Goal: Information Seeking & Learning: Learn about a topic

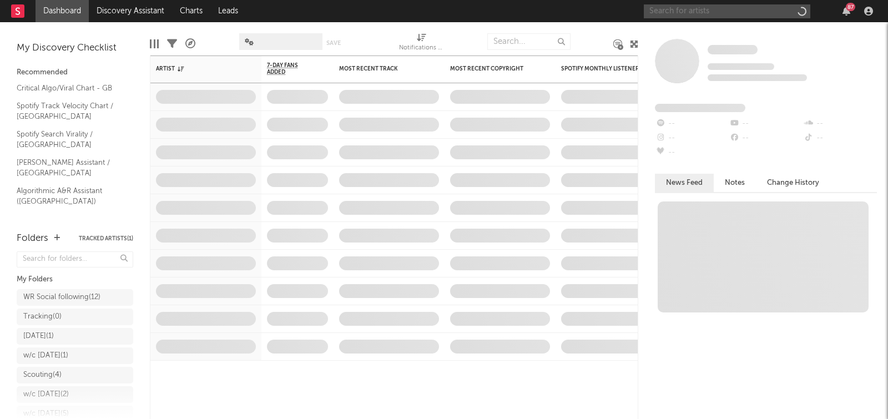
click at [714, 7] on input "text" at bounding box center [727, 11] width 166 height 14
paste input "[URL][DOMAIN_NAME]"
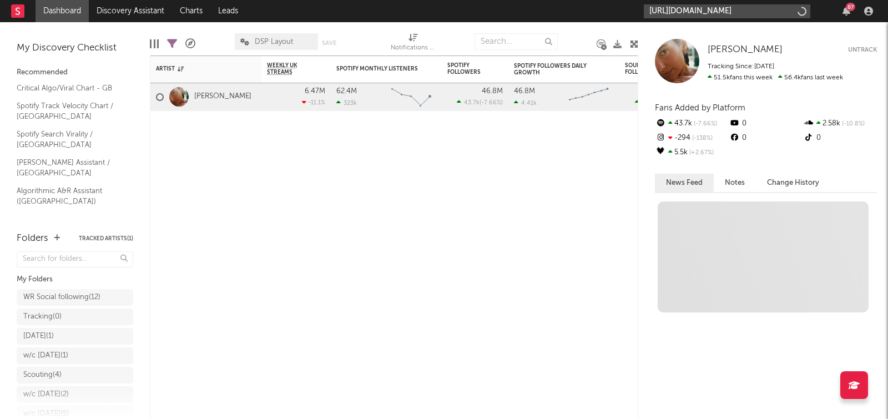
scroll to position [0, 154]
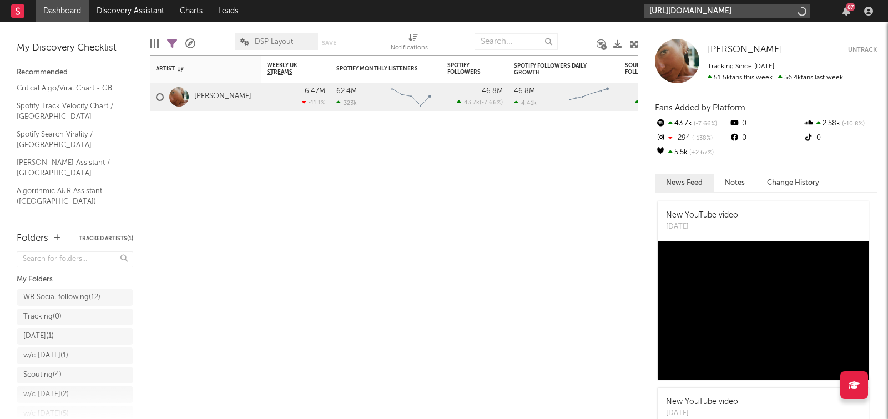
click at [713, 9] on input "[URL][DOMAIN_NAME]" at bounding box center [727, 11] width 166 height 14
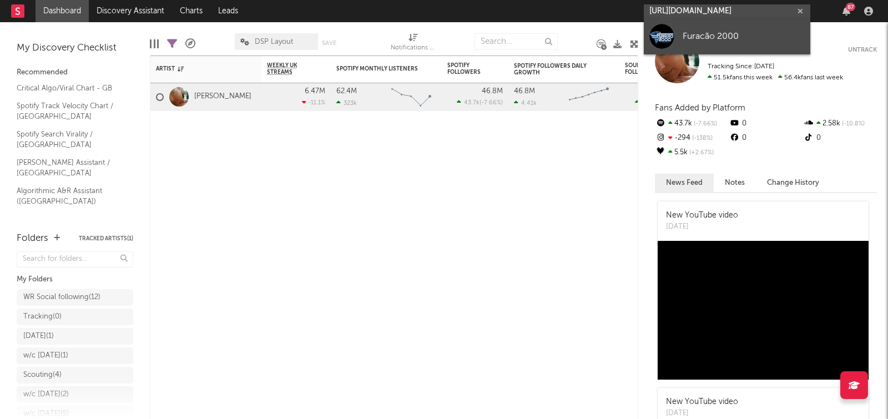
type input "[URL][DOMAIN_NAME]"
click at [708, 35] on div "Furacão 2000" at bounding box center [744, 36] width 122 height 13
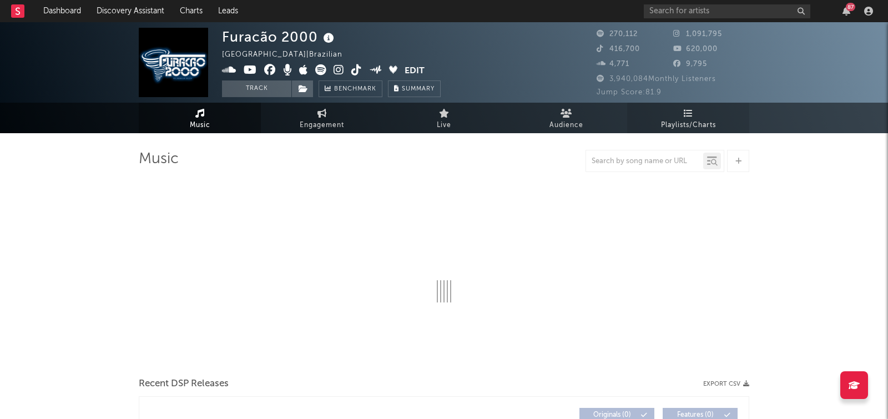
click at [677, 121] on span "Playlists/Charts" at bounding box center [688, 125] width 55 height 13
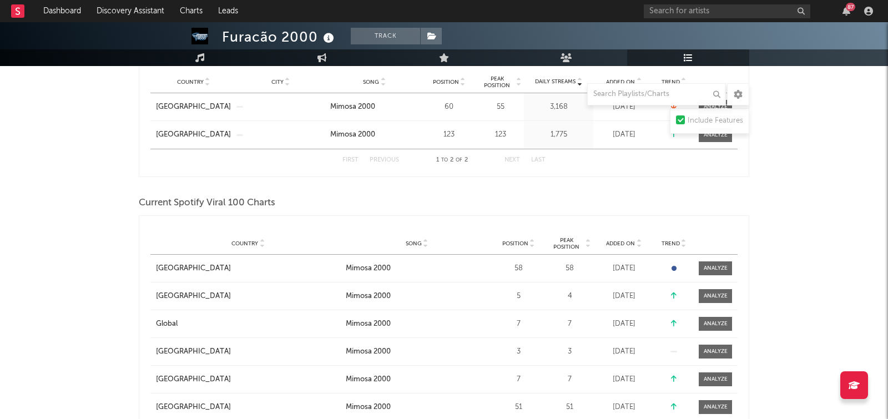
scroll to position [241, 0]
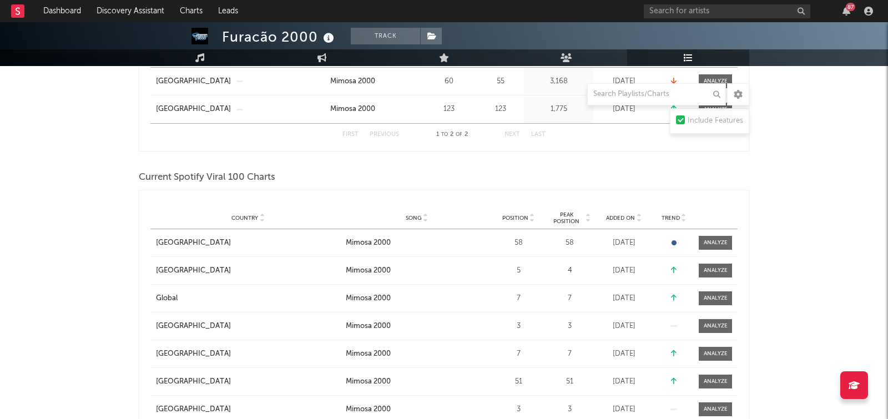
click at [623, 215] on span "Added On" at bounding box center [620, 218] width 29 height 7
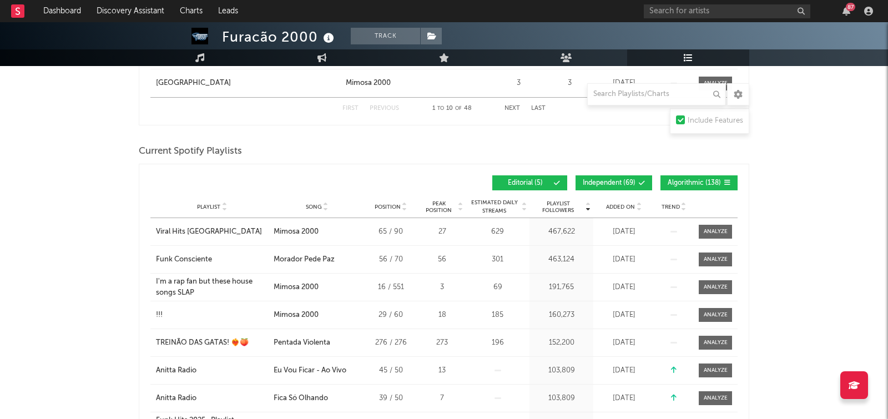
scroll to position [687, 0]
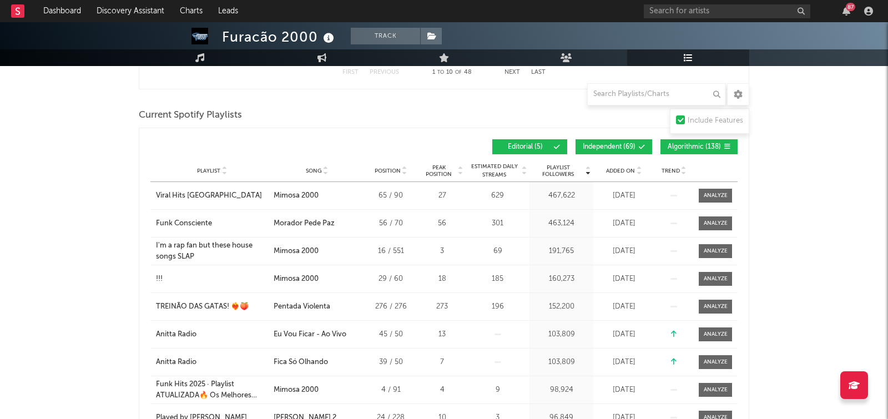
click at [617, 170] on span "Added On" at bounding box center [620, 171] width 29 height 7
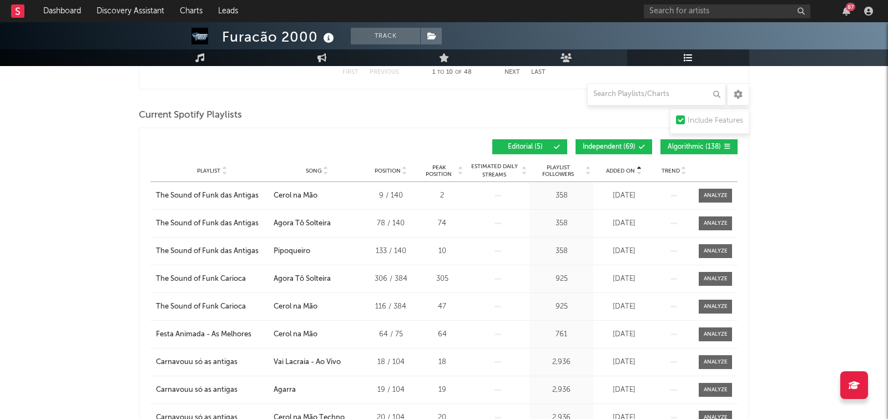
click at [617, 170] on span "Added On" at bounding box center [620, 171] width 29 height 7
